Goal: Find contact information: Find contact information

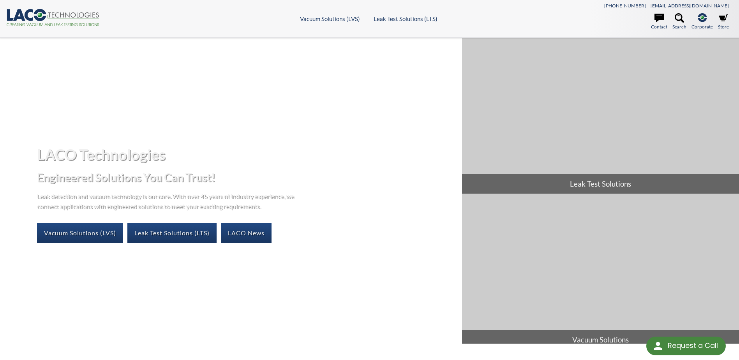
select select "Language Translate Widget"
click at [662, 27] on link "Contact" at bounding box center [659, 21] width 16 height 17
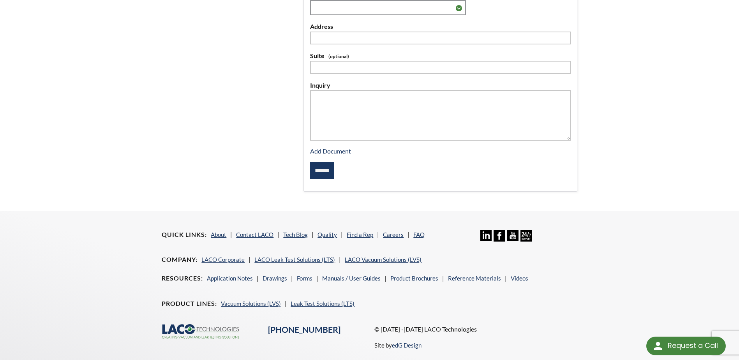
scroll to position [263, 0]
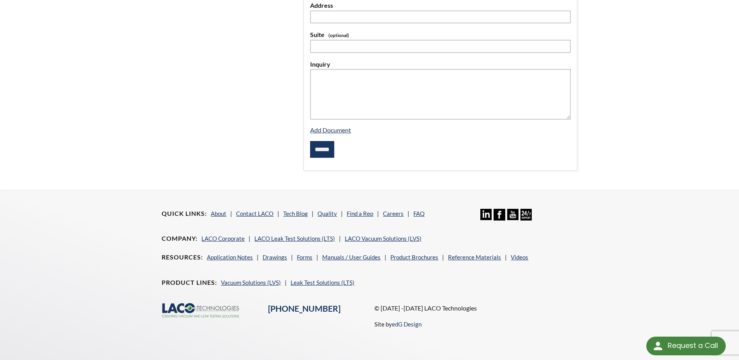
select select "Language Translate Widget"
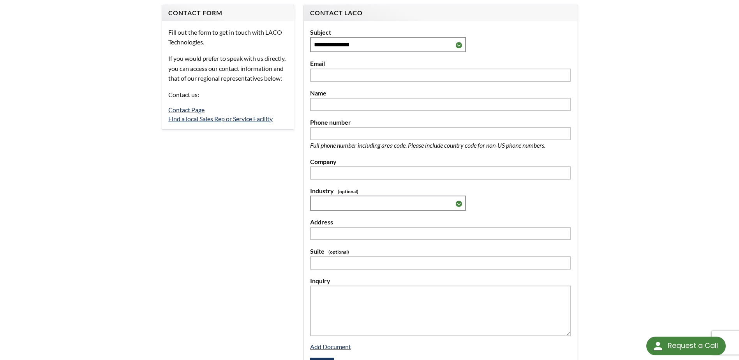
scroll to position [0, 0]
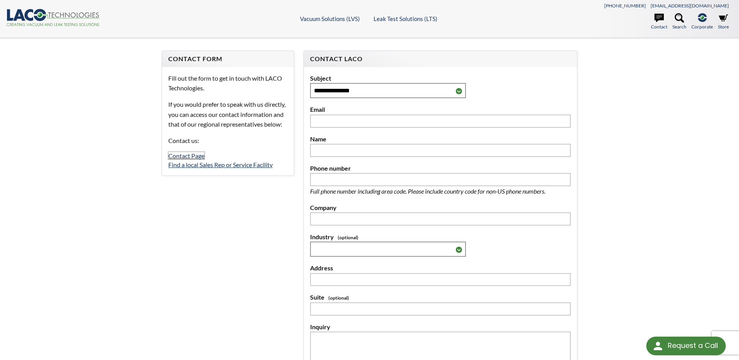
drag, startPoint x: 189, startPoint y: 168, endPoint x: 218, endPoint y: 169, distance: 28.8
click at [189, 159] on link "Contact Page" at bounding box center [186, 155] width 36 height 7
select select "Language Translate Widget"
